Goal: Task Accomplishment & Management: Complete application form

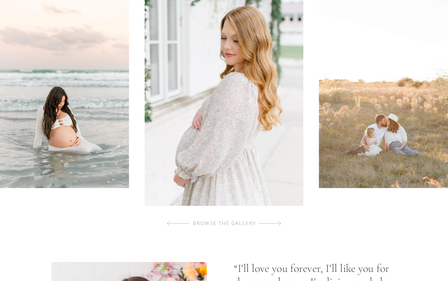
scroll to position [403, 0]
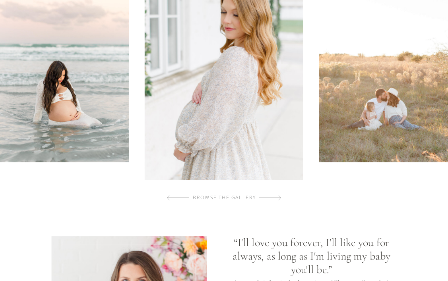
click at [278, 198] on div at bounding box center [270, 197] width 22 height 15
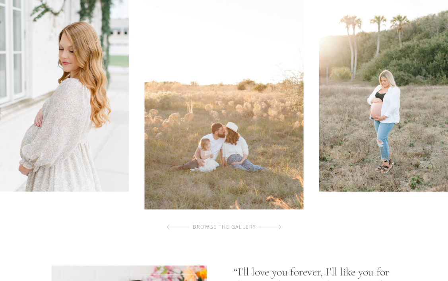
scroll to position [370, 0]
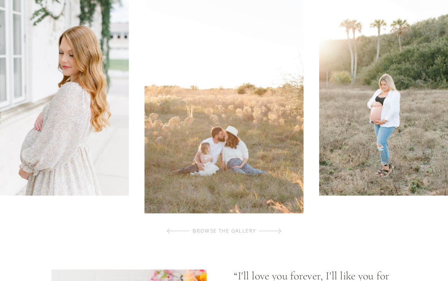
click at [280, 230] on div at bounding box center [270, 231] width 22 height 15
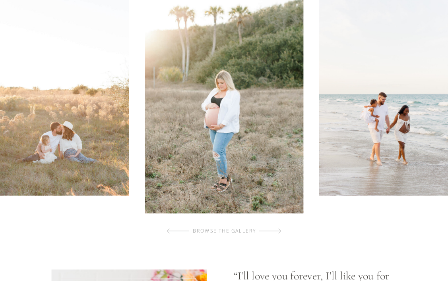
click at [280, 230] on div at bounding box center [270, 231] width 22 height 15
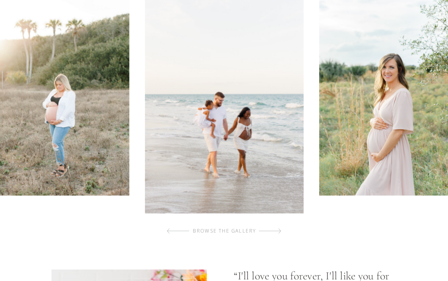
click at [280, 231] on div at bounding box center [270, 231] width 22 height 15
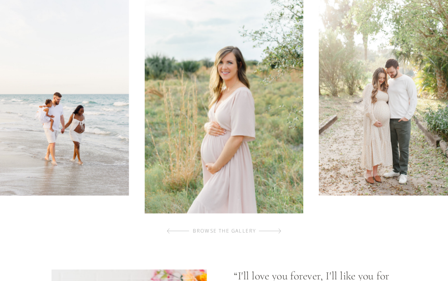
click at [280, 231] on div at bounding box center [270, 231] width 22 height 15
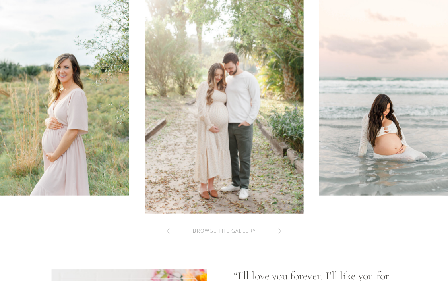
click at [280, 231] on div at bounding box center [270, 231] width 22 height 15
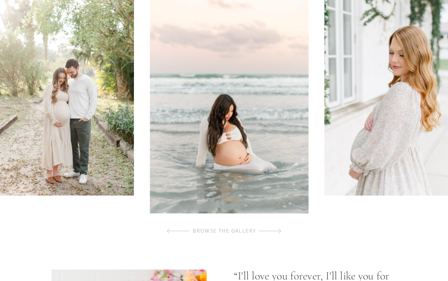
click at [280, 231] on div at bounding box center [270, 231] width 22 height 15
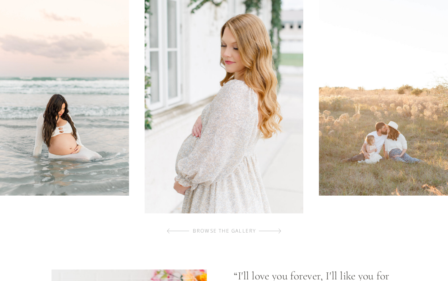
click at [209, 234] on div "browse the gallery" at bounding box center [224, 232] width 89 height 8
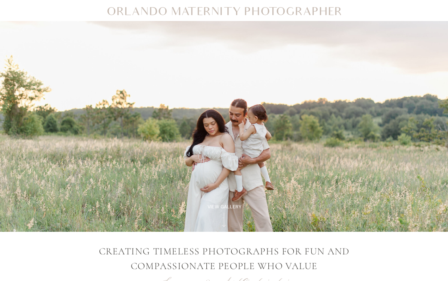
scroll to position [0, 0]
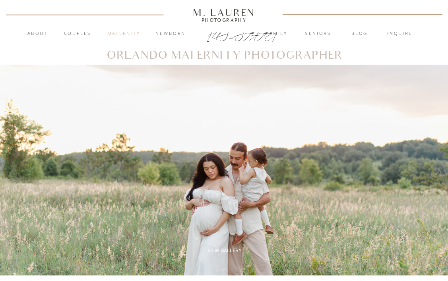
click at [126, 32] on nav "Maternity" at bounding box center [123, 34] width 40 height 8
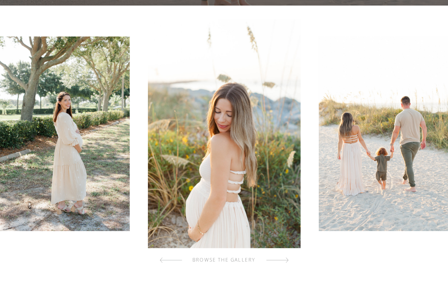
scroll to position [240, 0]
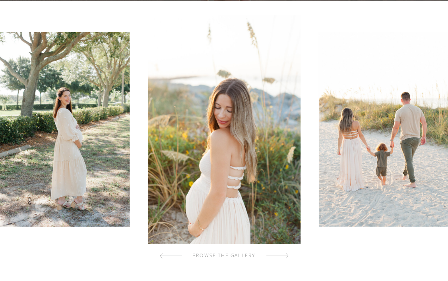
click at [285, 254] on div at bounding box center [277, 255] width 22 height 15
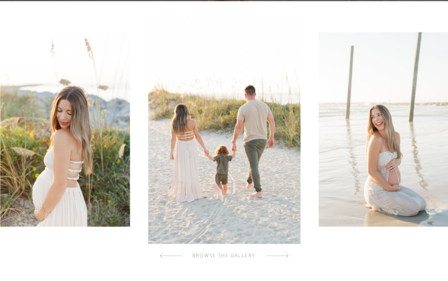
click at [285, 254] on div at bounding box center [277, 255] width 22 height 15
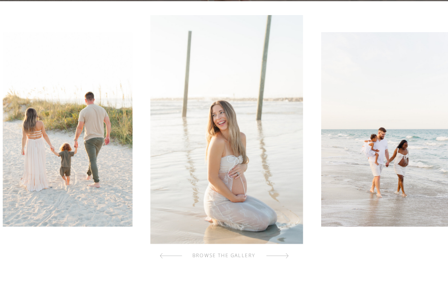
click at [285, 254] on div at bounding box center [277, 255] width 22 height 15
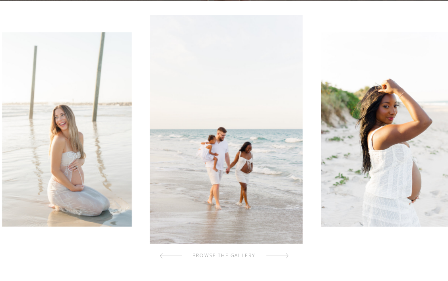
click at [285, 254] on div at bounding box center [277, 255] width 22 height 15
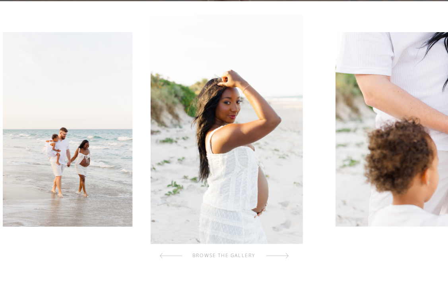
click at [285, 254] on div at bounding box center [277, 255] width 22 height 15
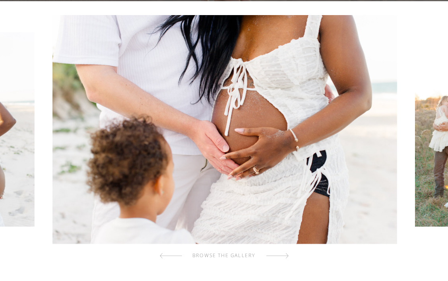
click at [285, 254] on div at bounding box center [277, 255] width 22 height 15
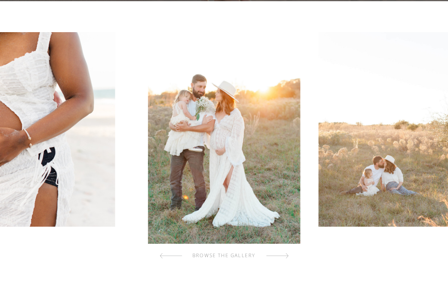
click at [285, 254] on div at bounding box center [277, 255] width 22 height 15
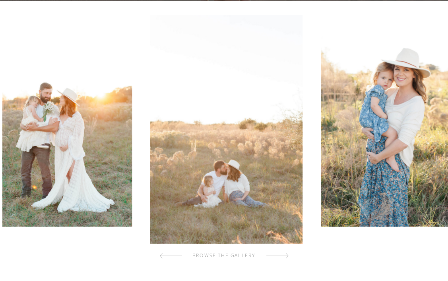
click at [285, 254] on div at bounding box center [277, 255] width 22 height 15
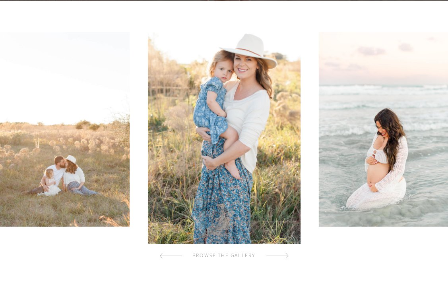
click at [285, 254] on div at bounding box center [277, 255] width 22 height 15
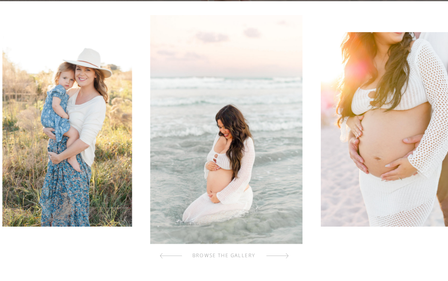
click at [285, 254] on div at bounding box center [277, 255] width 22 height 15
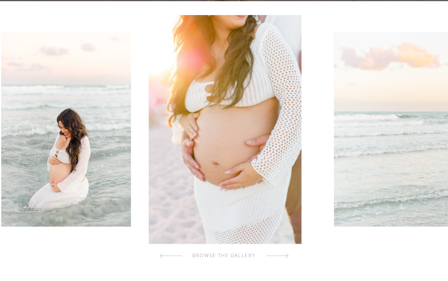
click at [285, 254] on div at bounding box center [277, 255] width 22 height 15
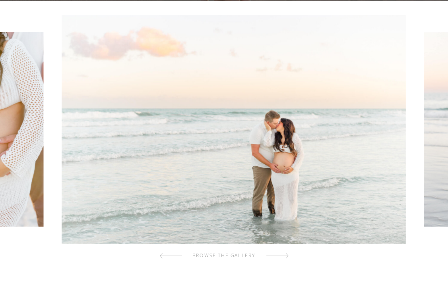
click at [285, 254] on div at bounding box center [277, 255] width 22 height 15
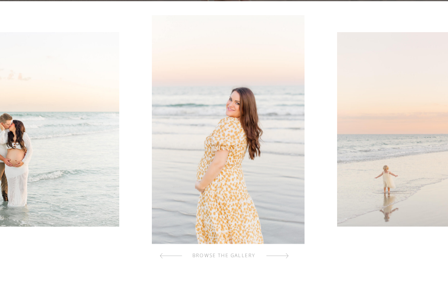
click at [285, 254] on div at bounding box center [277, 255] width 22 height 15
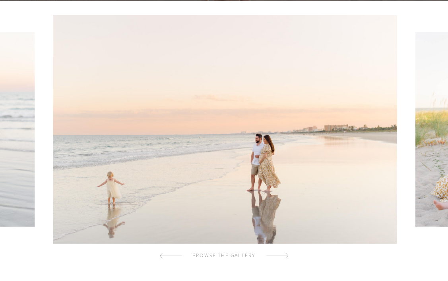
click at [285, 254] on div at bounding box center [277, 255] width 22 height 15
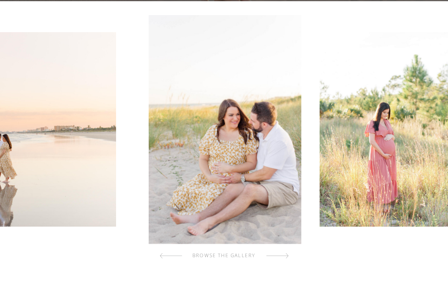
click at [285, 254] on div at bounding box center [277, 255] width 22 height 15
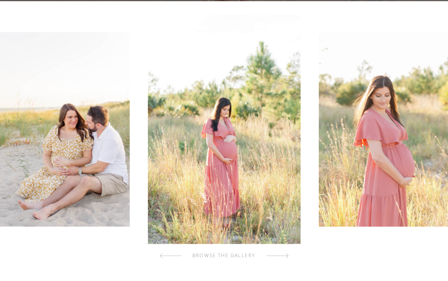
click at [285, 254] on div at bounding box center [277, 255] width 22 height 15
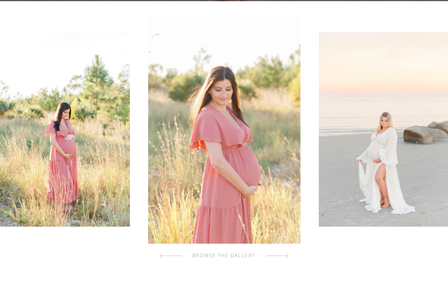
click at [285, 254] on div at bounding box center [277, 255] width 22 height 15
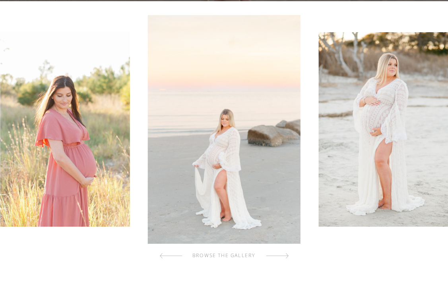
click at [285, 254] on div at bounding box center [277, 255] width 22 height 15
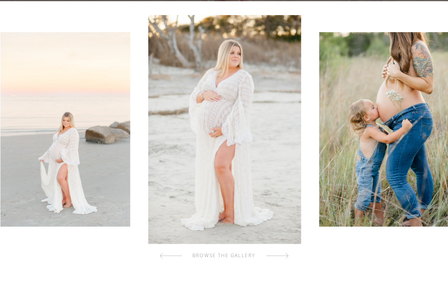
click at [285, 254] on div at bounding box center [277, 255] width 22 height 15
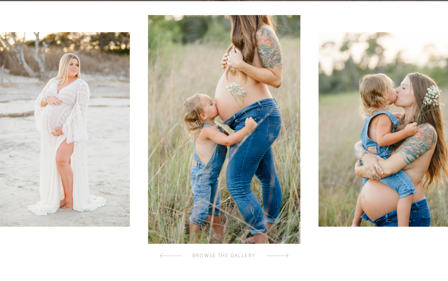
click at [285, 254] on div at bounding box center [277, 255] width 22 height 15
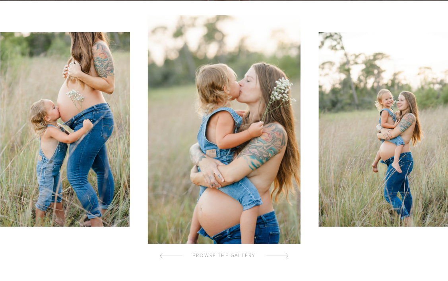
click at [285, 254] on div at bounding box center [277, 255] width 22 height 15
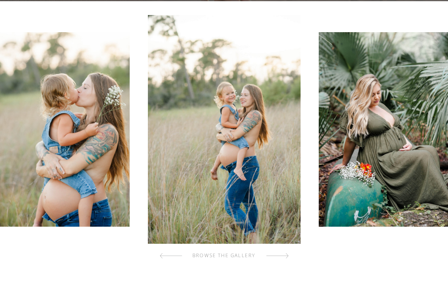
click at [285, 254] on div at bounding box center [277, 255] width 22 height 15
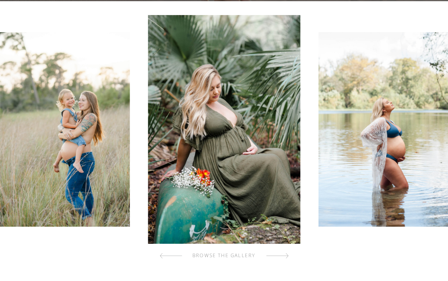
click at [285, 254] on div at bounding box center [277, 255] width 22 height 15
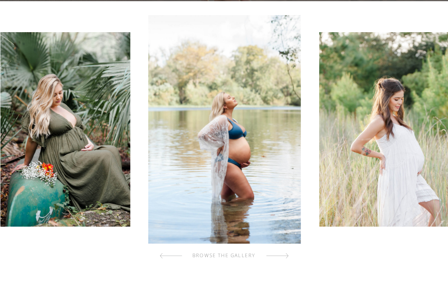
click at [285, 254] on div at bounding box center [277, 255] width 22 height 15
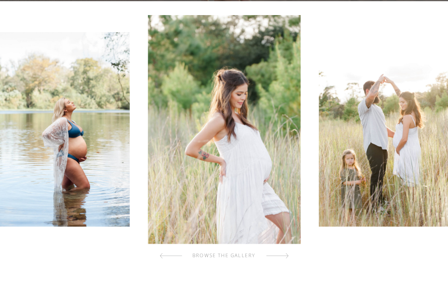
click at [285, 254] on div at bounding box center [277, 255] width 22 height 15
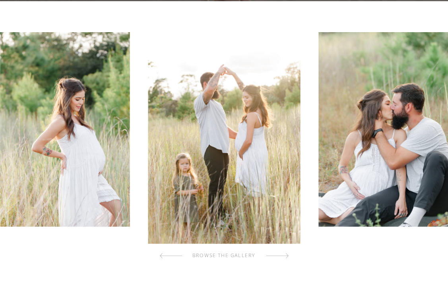
click at [285, 254] on div at bounding box center [277, 255] width 22 height 15
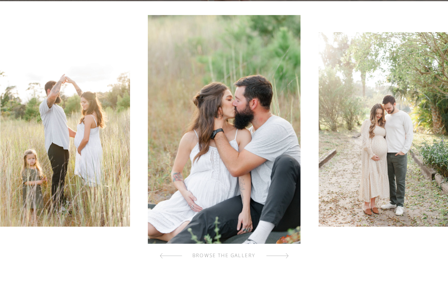
click at [285, 254] on div at bounding box center [277, 255] width 22 height 15
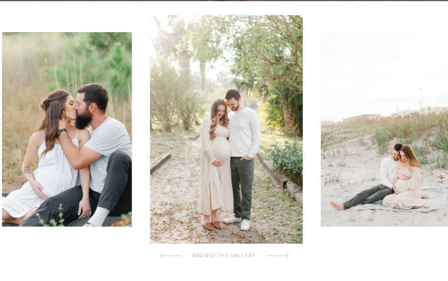
click at [285, 254] on div at bounding box center [277, 255] width 22 height 15
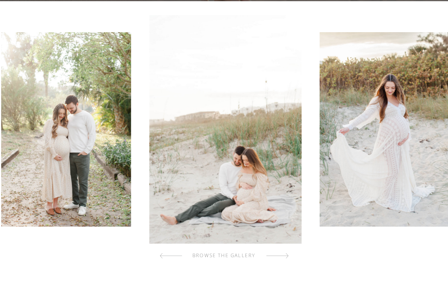
click at [285, 254] on div at bounding box center [277, 255] width 22 height 15
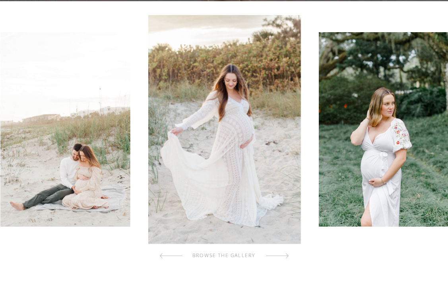
click at [285, 254] on div at bounding box center [277, 255] width 22 height 15
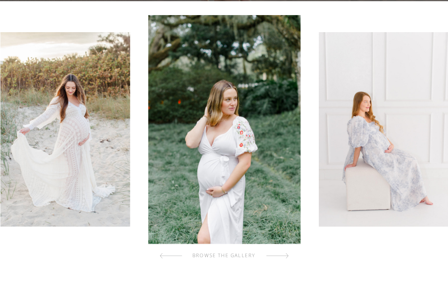
click at [285, 254] on div at bounding box center [277, 255] width 22 height 15
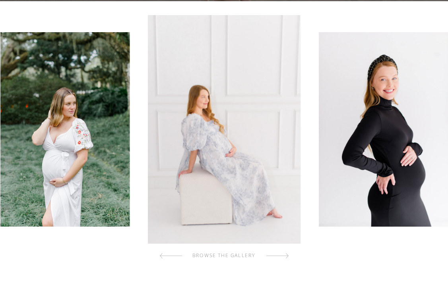
click at [285, 254] on div at bounding box center [277, 255] width 22 height 15
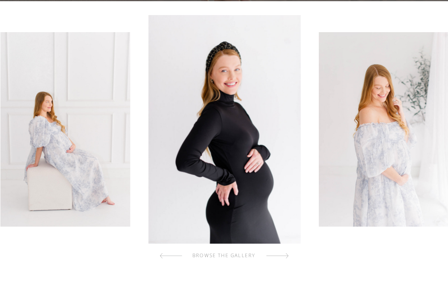
click at [285, 254] on div at bounding box center [277, 255] width 22 height 15
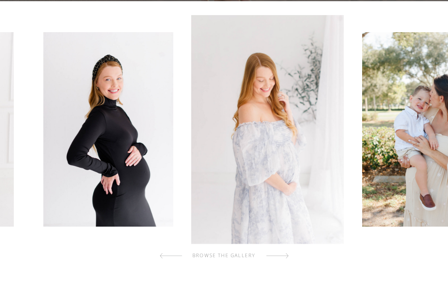
click at [285, 254] on div at bounding box center [277, 255] width 22 height 15
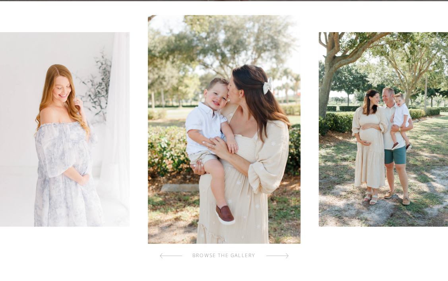
click at [285, 254] on div at bounding box center [277, 255] width 22 height 15
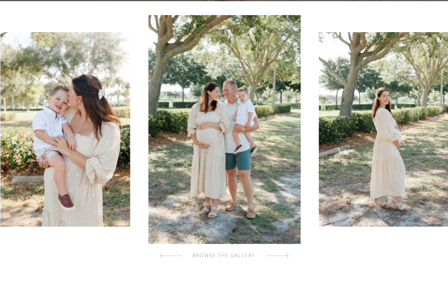
click at [285, 254] on div at bounding box center [277, 255] width 22 height 15
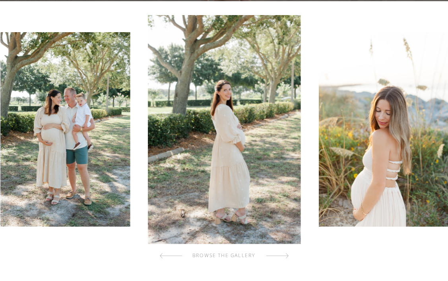
click at [285, 254] on div at bounding box center [277, 255] width 22 height 15
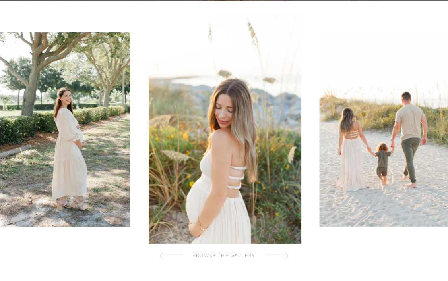
click at [285, 254] on div at bounding box center [277, 255] width 22 height 15
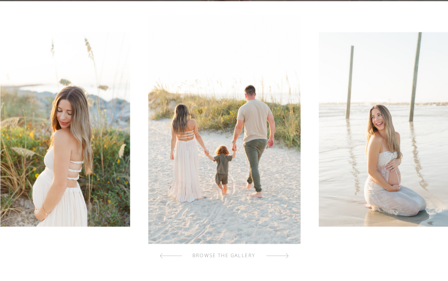
click at [285, 254] on div at bounding box center [277, 255] width 22 height 15
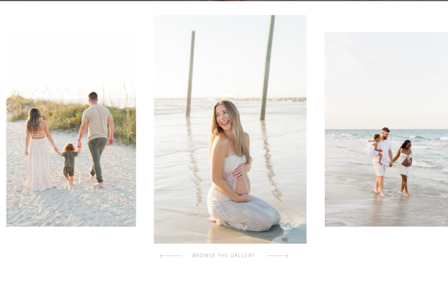
click at [285, 254] on div at bounding box center [277, 255] width 22 height 15
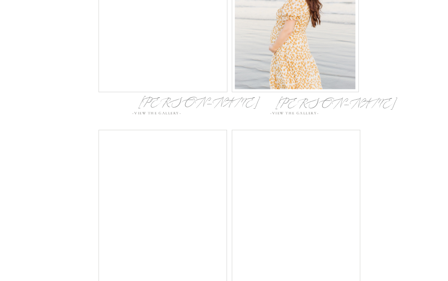
scroll to position [2957, 0]
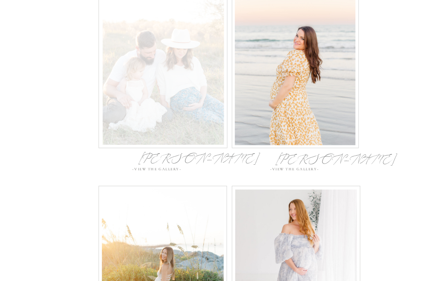
click at [167, 125] on div at bounding box center [162, 66] width 121 height 157
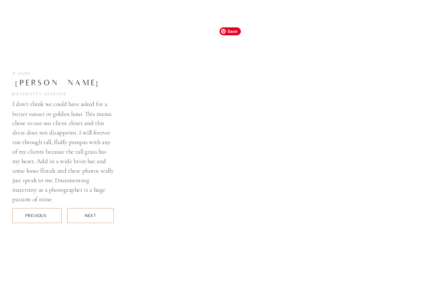
scroll to position [3358, 0]
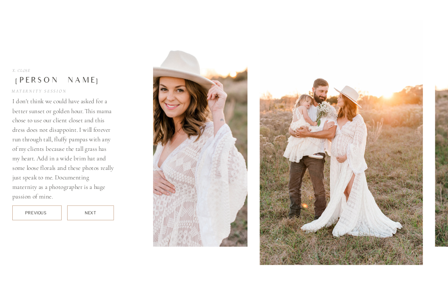
click at [98, 209] on div at bounding box center [90, 213] width 46 height 15
click at [89, 213] on div "NEXT" at bounding box center [91, 213] width 12 height 6
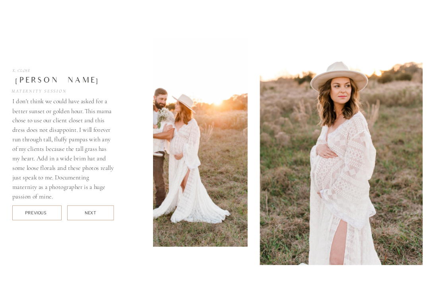
click at [89, 213] on div "NEXT" at bounding box center [91, 213] width 12 height 6
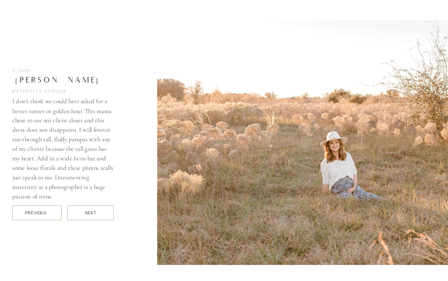
click at [89, 213] on div "NEXT" at bounding box center [91, 213] width 12 height 6
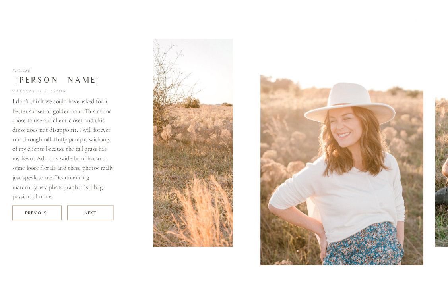
click at [89, 213] on div "NEXT" at bounding box center [91, 213] width 12 height 6
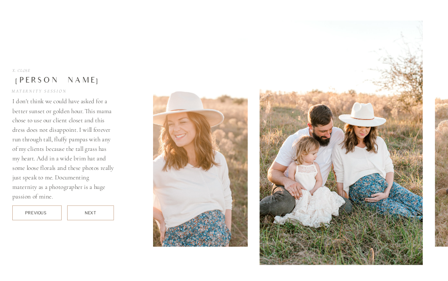
click at [89, 213] on div "NEXT" at bounding box center [91, 213] width 12 height 6
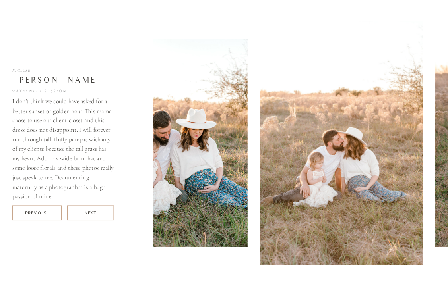
click at [89, 213] on div "NEXT" at bounding box center [91, 213] width 12 height 6
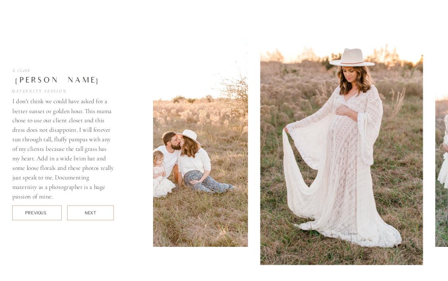
click at [89, 213] on div "NEXT" at bounding box center [91, 213] width 12 height 6
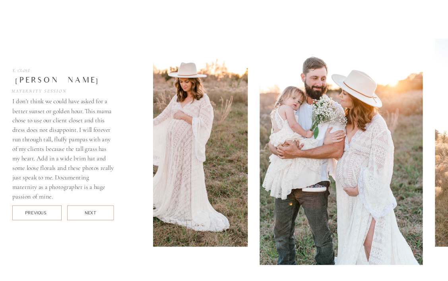
click at [89, 213] on div "NEXT" at bounding box center [91, 213] width 12 height 6
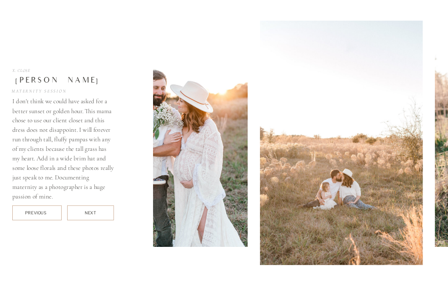
click at [89, 213] on div "NEXT" at bounding box center [91, 213] width 12 height 6
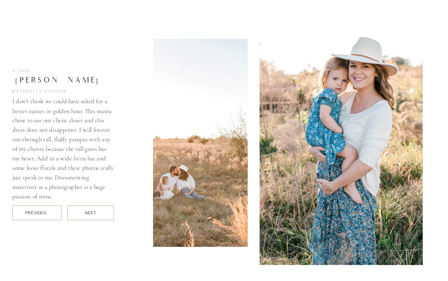
click at [89, 213] on div "NEXT" at bounding box center [91, 213] width 12 height 6
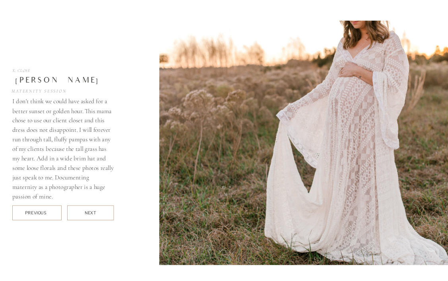
click at [89, 213] on div "NEXT" at bounding box center [91, 213] width 12 height 6
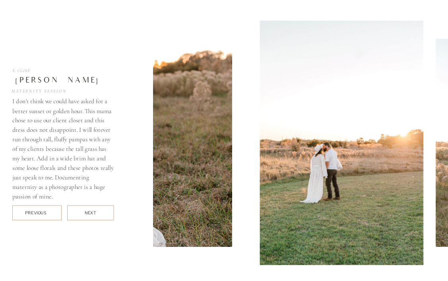
click at [89, 212] on div "NEXT" at bounding box center [91, 213] width 12 height 6
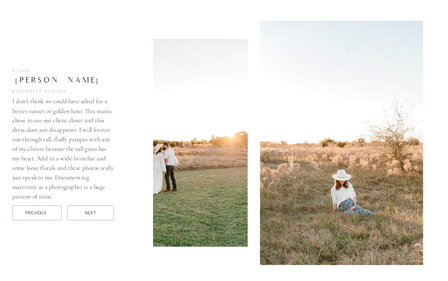
click at [89, 212] on div "NEXT" at bounding box center [91, 213] width 12 height 6
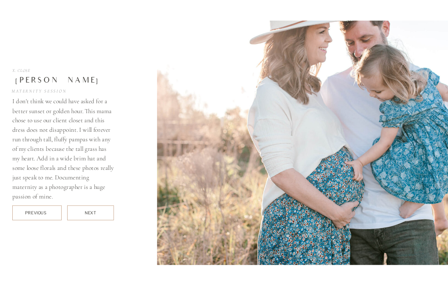
click at [89, 213] on div "NEXT" at bounding box center [91, 213] width 12 height 6
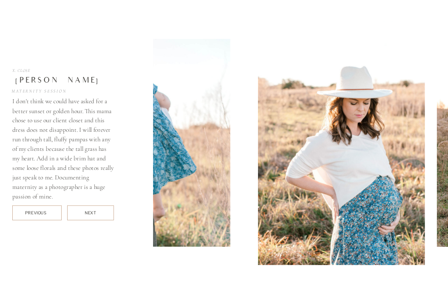
click at [89, 213] on div "NEXT" at bounding box center [91, 213] width 12 height 6
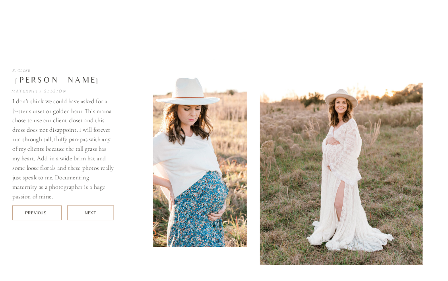
click at [89, 213] on div "NEXT" at bounding box center [91, 213] width 12 height 6
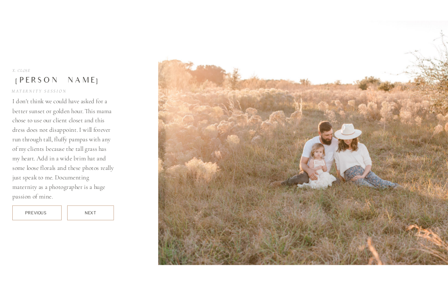
click at [89, 213] on div "NEXT" at bounding box center [91, 213] width 12 height 6
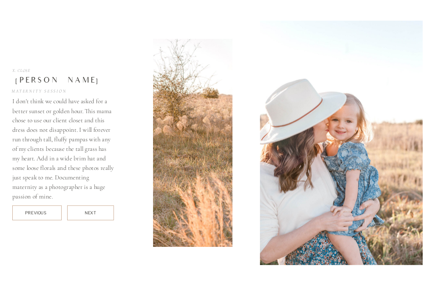
click at [89, 213] on div "NEXT" at bounding box center [91, 213] width 12 height 6
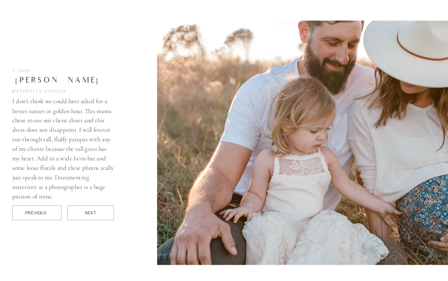
click at [89, 212] on div "NEXT" at bounding box center [91, 213] width 12 height 6
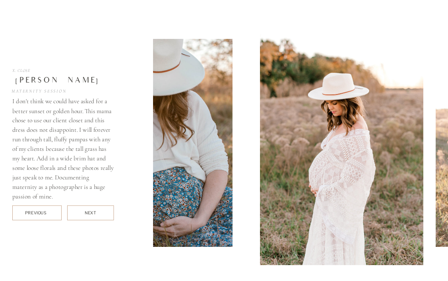
click at [89, 212] on div "NEXT" at bounding box center [91, 213] width 12 height 6
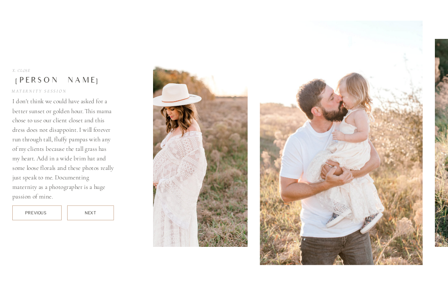
click at [89, 213] on div "NEXT" at bounding box center [91, 213] width 12 height 6
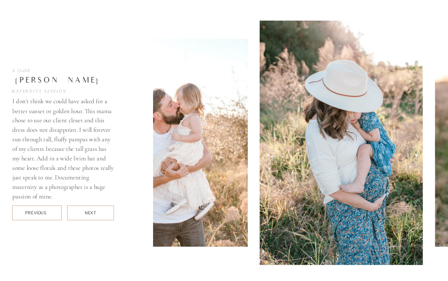
click at [89, 215] on div "NEXT" at bounding box center [91, 213] width 12 height 6
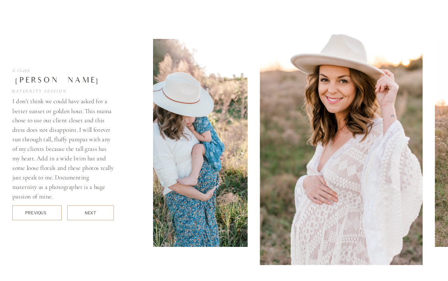
click at [89, 215] on div "NEXT" at bounding box center [91, 213] width 12 height 6
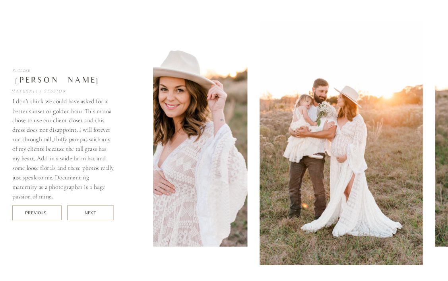
click at [89, 215] on div "NEXT" at bounding box center [91, 213] width 12 height 6
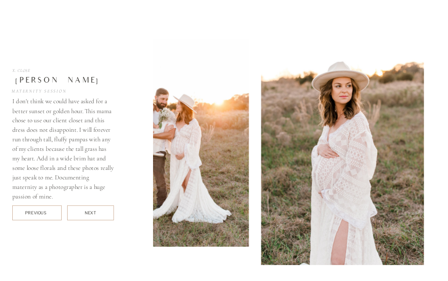
click at [89, 215] on div "NEXT" at bounding box center [91, 213] width 12 height 6
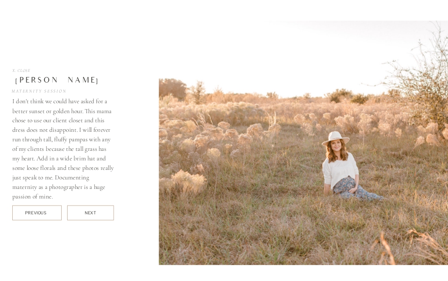
click at [89, 215] on div "NEXT" at bounding box center [91, 213] width 12 height 6
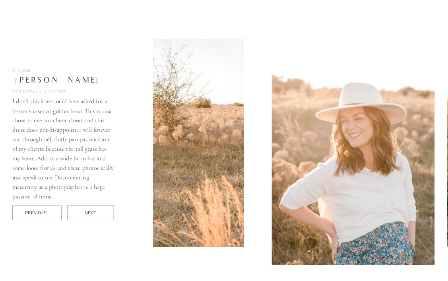
click at [89, 215] on div "NEXT" at bounding box center [91, 213] width 12 height 6
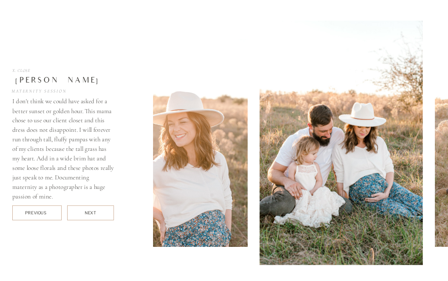
click at [89, 215] on div "NEXT" at bounding box center [91, 213] width 12 height 6
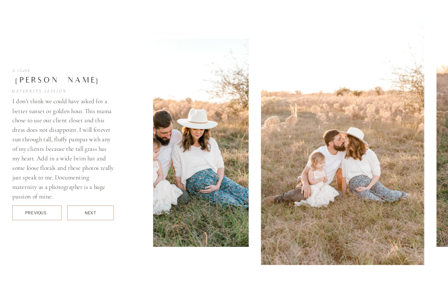
click at [89, 215] on div "NEXT" at bounding box center [91, 213] width 12 height 6
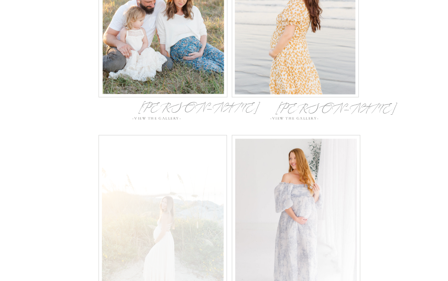
click at [143, 230] on div at bounding box center [163, 217] width 122 height 157
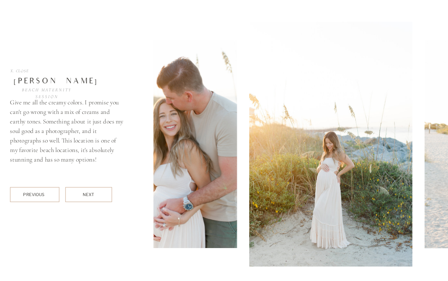
scroll to position [3657, 0]
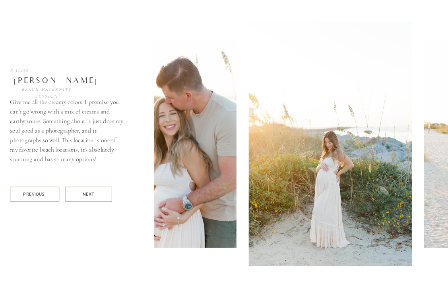
click at [97, 196] on div at bounding box center [88, 194] width 46 height 15
click at [90, 194] on div "NEXT" at bounding box center [89, 194] width 12 height 6
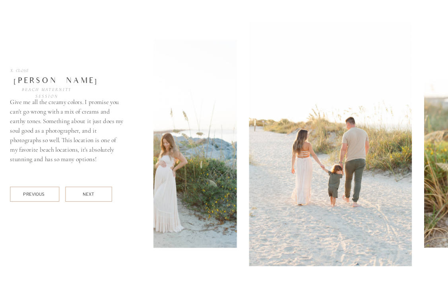
click at [89, 194] on div "NEXT" at bounding box center [89, 194] width 12 height 6
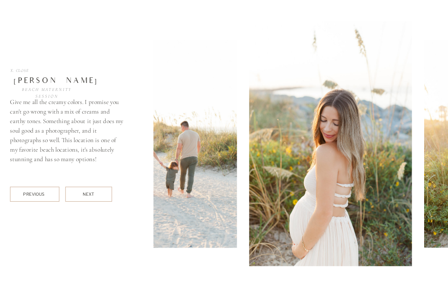
click at [89, 194] on div "NEXT" at bounding box center [89, 194] width 12 height 6
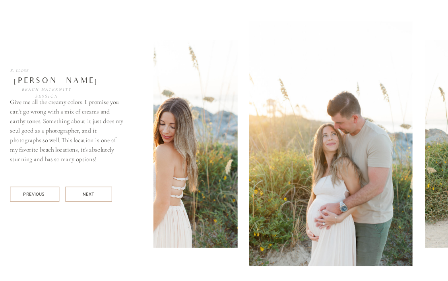
click at [89, 194] on div "NEXT" at bounding box center [89, 194] width 12 height 6
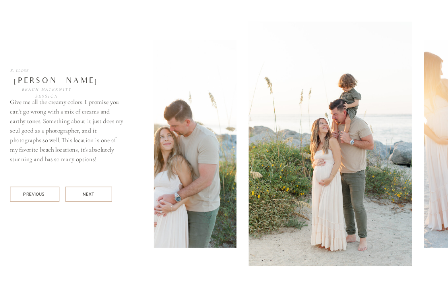
click at [89, 194] on div "NEXT" at bounding box center [89, 194] width 12 height 6
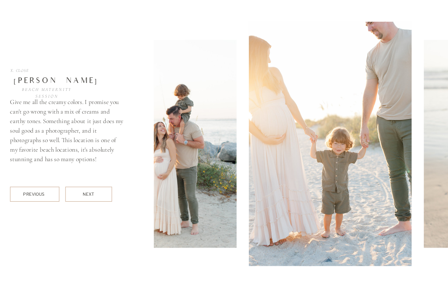
click at [89, 194] on div "NEXT" at bounding box center [89, 194] width 12 height 6
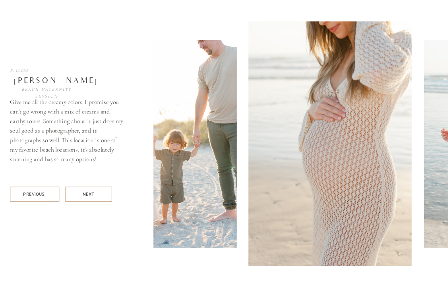
click at [89, 194] on div "NEXT" at bounding box center [89, 194] width 12 height 6
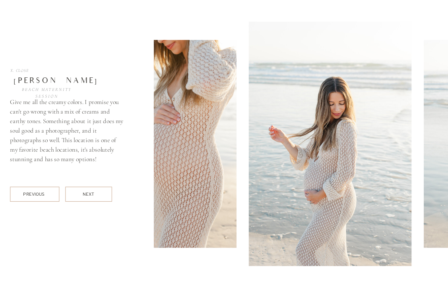
click at [89, 194] on div "NEXT" at bounding box center [89, 194] width 12 height 6
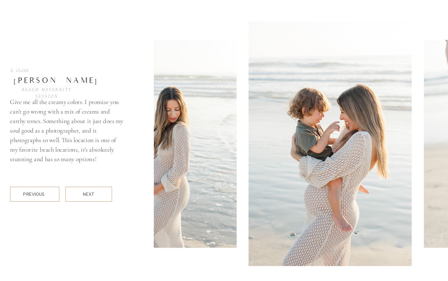
click at [89, 194] on div "NEXT" at bounding box center [89, 194] width 12 height 6
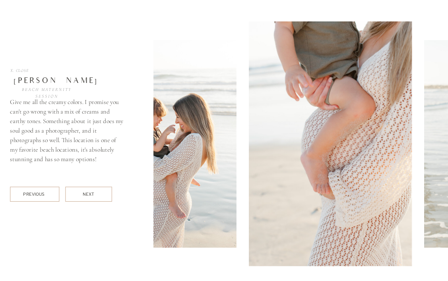
click at [89, 194] on div "NEXT" at bounding box center [89, 194] width 12 height 6
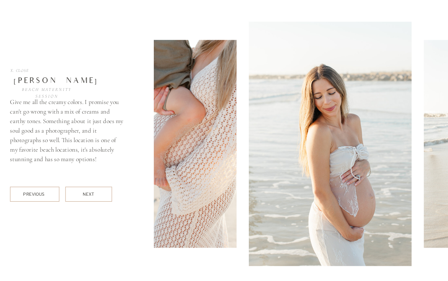
click at [89, 194] on div "NEXT" at bounding box center [89, 194] width 12 height 6
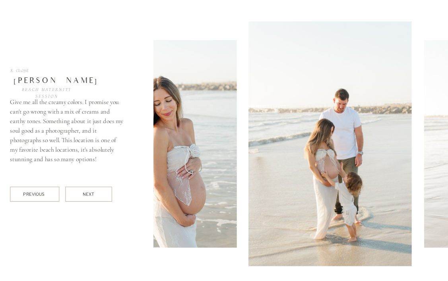
click at [89, 194] on div "NEXT" at bounding box center [89, 194] width 12 height 6
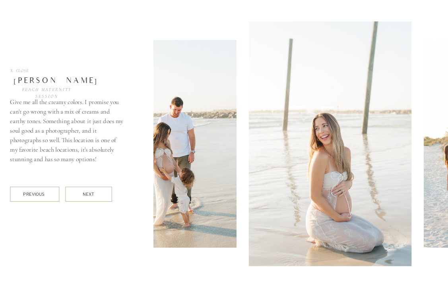
click at [89, 194] on div "NEXT" at bounding box center [89, 194] width 12 height 6
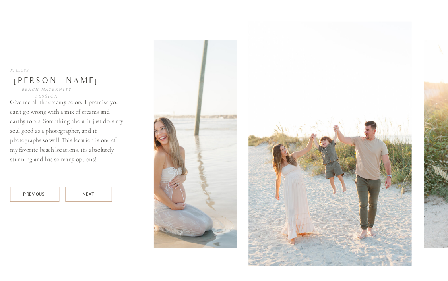
click at [89, 194] on div "NEXT" at bounding box center [89, 194] width 12 height 6
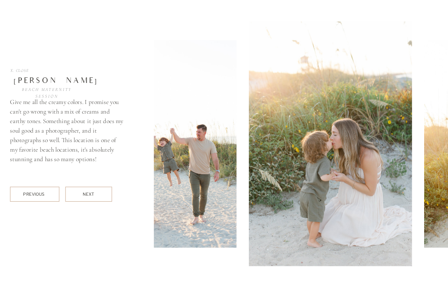
click at [89, 194] on div "NEXT" at bounding box center [89, 194] width 12 height 6
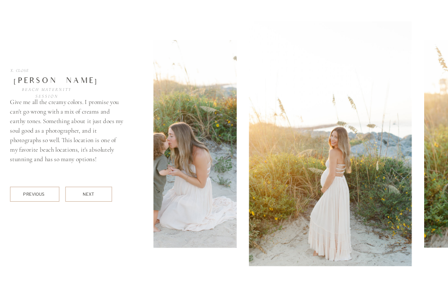
click at [89, 194] on div "NEXT" at bounding box center [89, 194] width 12 height 6
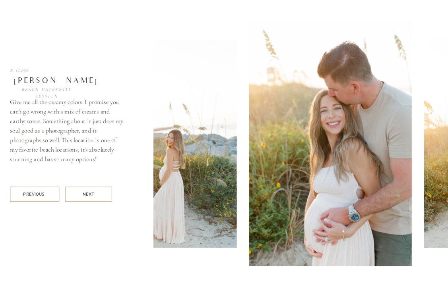
click at [89, 194] on div "NEXT" at bounding box center [89, 194] width 12 height 6
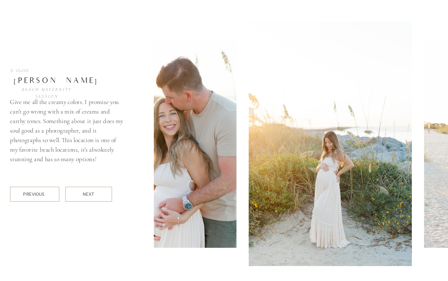
click at [89, 194] on div "NEXT" at bounding box center [89, 194] width 12 height 6
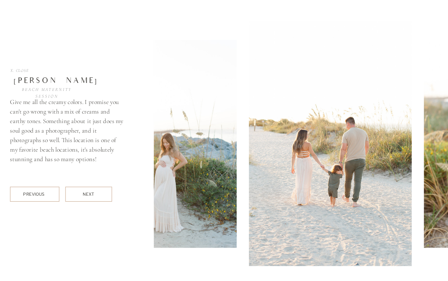
click at [89, 194] on div "NEXT" at bounding box center [89, 194] width 12 height 6
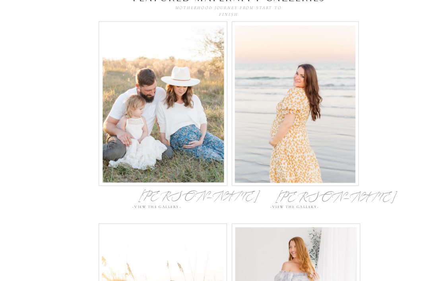
scroll to position [2914, 0]
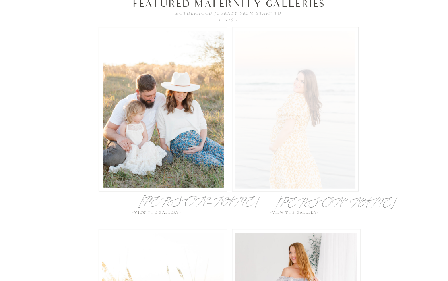
click at [315, 102] on div at bounding box center [295, 109] width 120 height 157
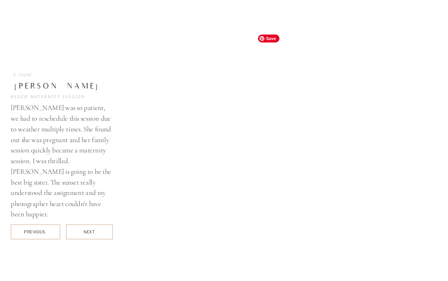
scroll to position [3657, 0]
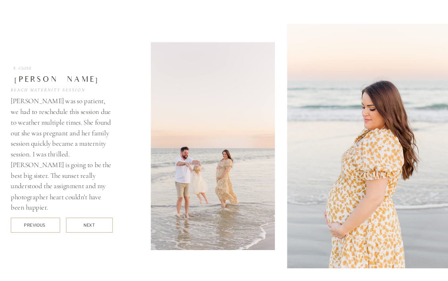
click at [101, 226] on div at bounding box center [89, 225] width 46 height 15
click at [85, 226] on div "NEXT" at bounding box center [89, 225] width 12 height 6
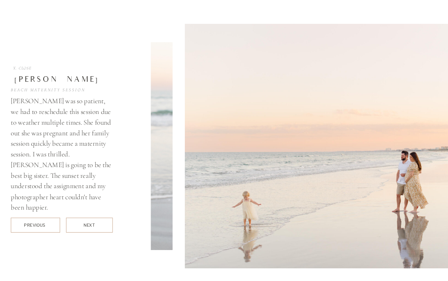
click at [85, 226] on div "NEXT" at bounding box center [89, 225] width 12 height 6
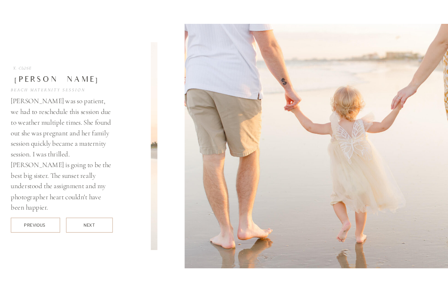
click at [85, 226] on div "NEXT" at bounding box center [89, 225] width 12 height 6
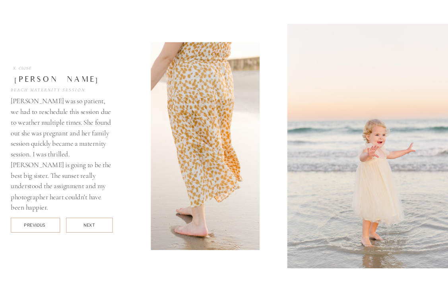
click at [85, 226] on div "NEXT" at bounding box center [89, 225] width 12 height 6
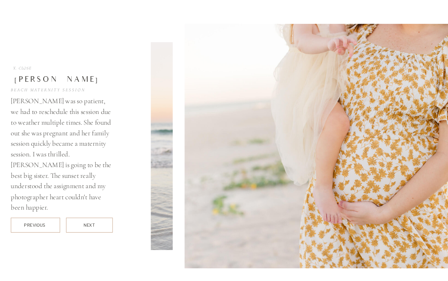
click at [85, 226] on div "NEXT" at bounding box center [89, 225] width 12 height 6
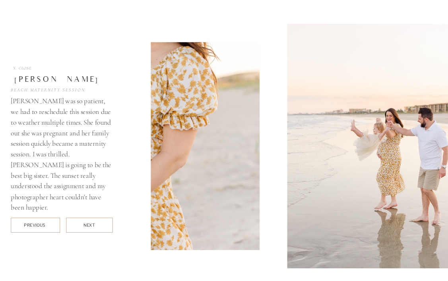
click at [85, 226] on div "NEXT" at bounding box center [89, 225] width 12 height 6
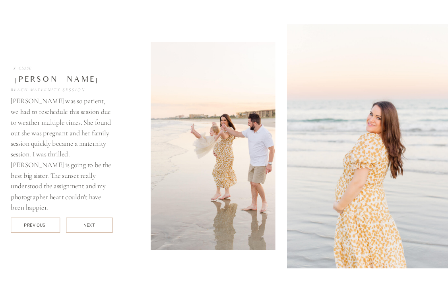
click at [85, 226] on div "NEXT" at bounding box center [89, 225] width 12 height 6
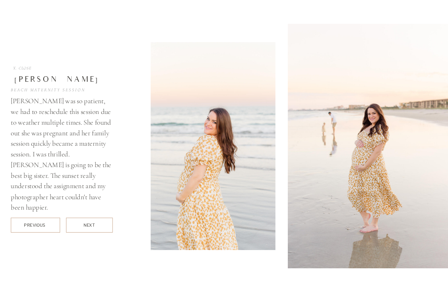
click at [85, 226] on div "NEXT" at bounding box center [89, 225] width 12 height 6
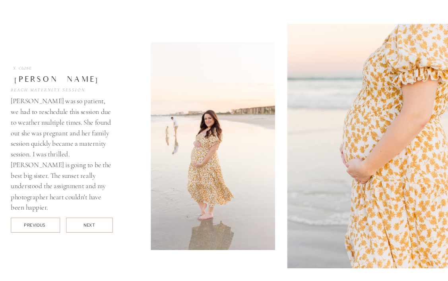
click at [85, 226] on div "NEXT" at bounding box center [89, 225] width 12 height 6
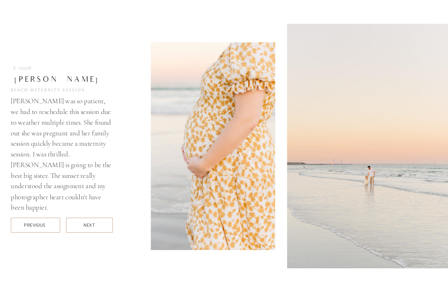
click at [85, 226] on div "NEXT" at bounding box center [89, 225] width 12 height 6
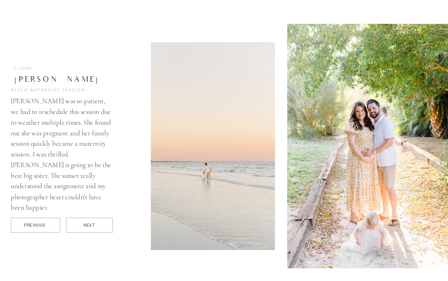
click at [85, 226] on div "NEXT" at bounding box center [89, 225] width 12 height 6
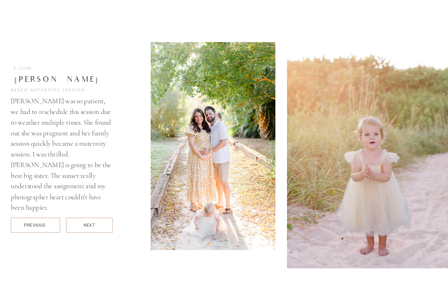
click at [85, 226] on div "NEXT" at bounding box center [89, 225] width 12 height 6
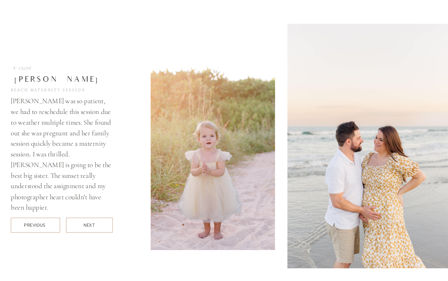
click at [85, 226] on div "NEXT" at bounding box center [89, 225] width 12 height 6
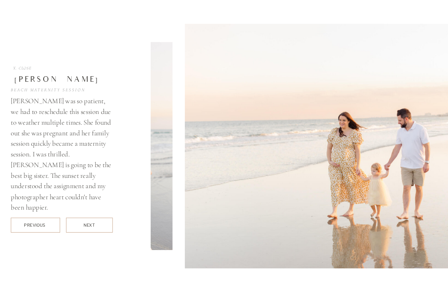
click at [85, 226] on div "NEXT" at bounding box center [89, 225] width 12 height 6
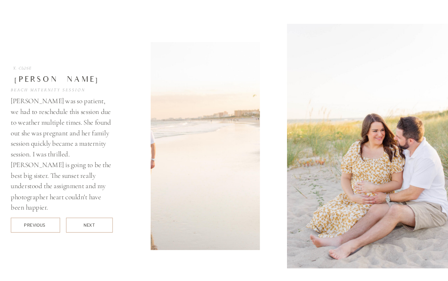
click at [85, 226] on div "NEXT" at bounding box center [89, 225] width 12 height 6
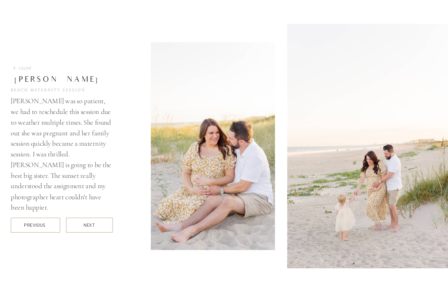
click at [85, 226] on div "NEXT" at bounding box center [89, 225] width 12 height 6
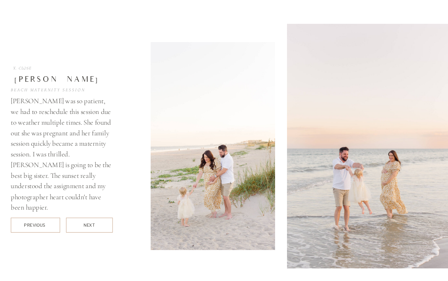
click at [85, 226] on div "NEXT" at bounding box center [89, 225] width 12 height 6
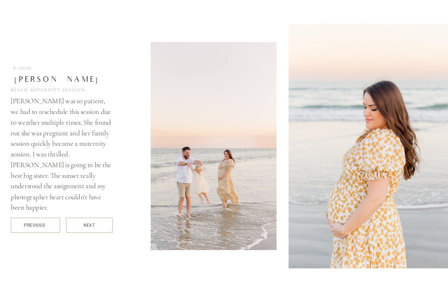
click at [85, 226] on div "NEXT" at bounding box center [89, 225] width 12 height 6
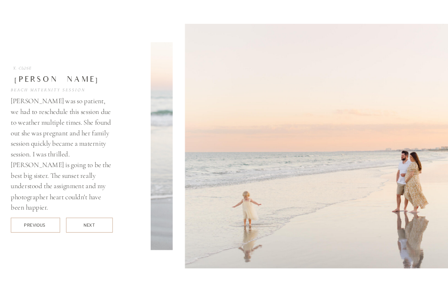
click at [85, 226] on div "NEXT" at bounding box center [89, 225] width 12 height 6
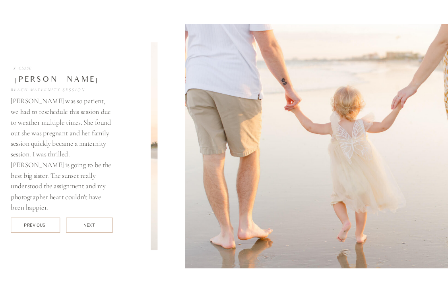
click at [85, 226] on div "NEXT" at bounding box center [89, 225] width 12 height 6
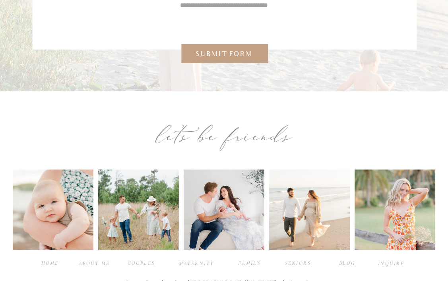
scroll to position [4621, 0]
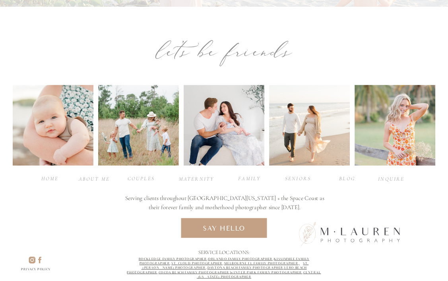
click at [249, 176] on div "family" at bounding box center [249, 178] width 30 height 7
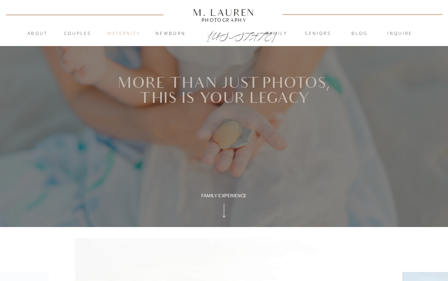
click at [128, 31] on nav "Maternity" at bounding box center [123, 34] width 40 height 8
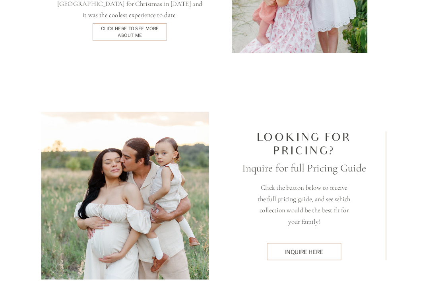
scroll to position [1961, 0]
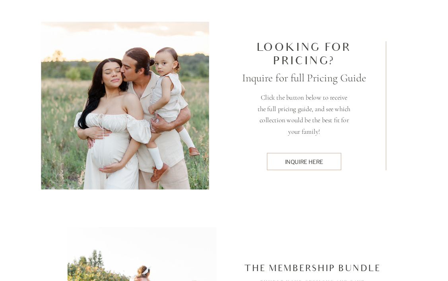
click at [308, 165] on div "Click the button below to receive the full pricing guide, and see which collect…" at bounding box center [224, 103] width 448 height 214
click at [305, 162] on div "inquire here" at bounding box center [303, 162] width 66 height 8
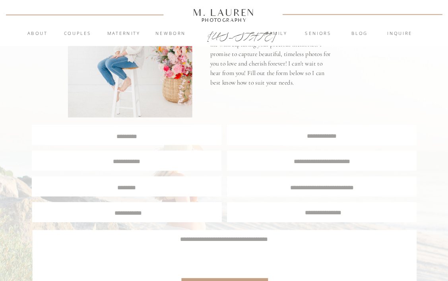
scroll to position [99, 0]
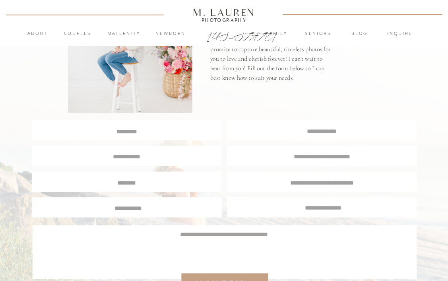
click at [159, 133] on textarea at bounding box center [127, 130] width 188 height 7
type textarea "**********"
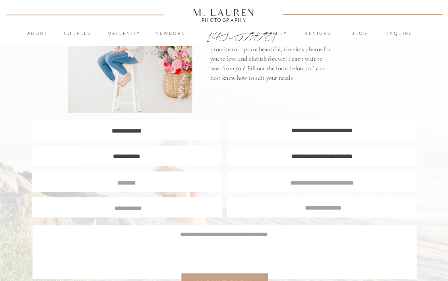
type textarea "**********"
click at [164, 180] on textarea at bounding box center [127, 182] width 178 height 7
click at [172, 183] on textarea "**********" at bounding box center [127, 182] width 178 height 7
type textarea "**********"
click at [320, 185] on textarea at bounding box center [322, 182] width 178 height 7
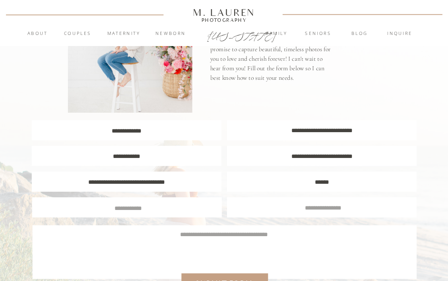
type textarea "******"
click at [169, 216] on div at bounding box center [126, 207] width 189 height 20
click at [160, 209] on textarea at bounding box center [128, 207] width 178 height 7
type textarea "*********"
click at [335, 208] on textarea at bounding box center [323, 207] width 178 height 7
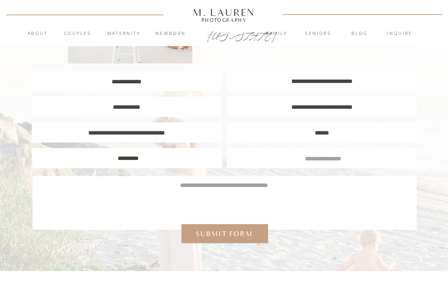
scroll to position [148, 0]
click at [259, 195] on textarea at bounding box center [224, 199] width 362 height 36
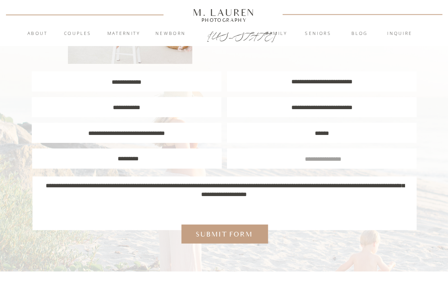
click at [244, 206] on textarea "**********" at bounding box center [224, 199] width 362 height 36
click at [295, 202] on textarea "**********" at bounding box center [224, 199] width 362 height 36
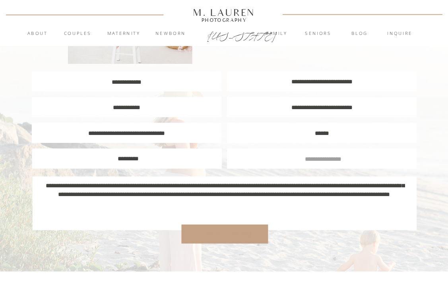
type textarea "**********"
click at [216, 230] on div "Submit form" at bounding box center [224, 234] width 64 height 10
